Goal: Transaction & Acquisition: Download file/media

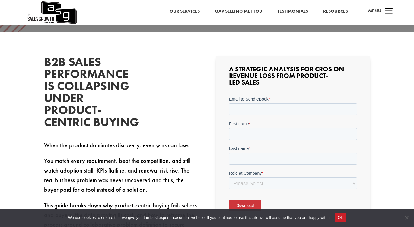
scroll to position [139, 0]
click at [256, 108] on input "Email to Send eBook *" at bounding box center [293, 109] width 128 height 12
type input "R"
type input "[PERSON_NAME][EMAIL_ADDRESS][PERSON_NAME][DOMAIN_NAME]"
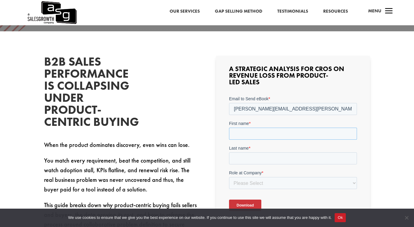
click at [256, 134] on input "First name *" at bounding box center [293, 134] width 128 height 12
type input "[PERSON_NAME]"
click at [288, 186] on select "Please Select C-Level (CRO, CSO, etc) Senior Leadership (VP of Sales, VP of Ena…" at bounding box center [293, 183] width 128 height 12
select select "Director/Manager (Sales Director, Regional Sales Manager, etc)"
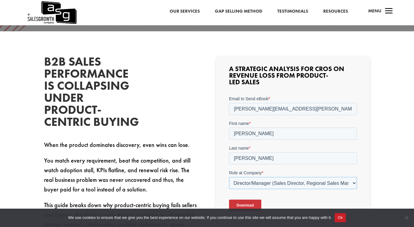
click at [229, 177] on select "Please Select C-Level (CRO, CSO, etc) Senior Leadership (VP of Sales, VP of Ena…" at bounding box center [293, 183] width 128 height 12
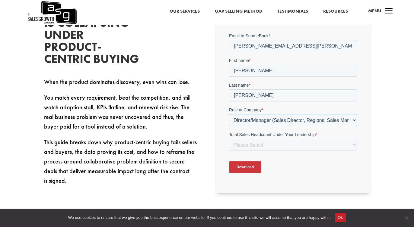
scroll to position [204, 0]
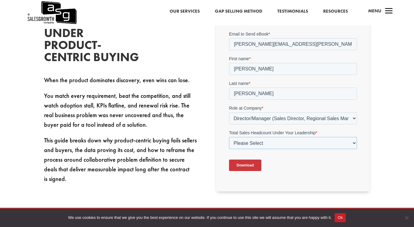
click at [295, 144] on select "Please Select Just Me 1-9 [PHONE_NUMBER] [PHONE_NUMBER]+" at bounding box center [293, 143] width 128 height 12
select select "1-9"
click at [229, 137] on select "Please Select Just Me 1-9 [PHONE_NUMBER] [PHONE_NUMBER]+" at bounding box center [293, 143] width 128 height 12
click at [248, 164] on input "Download" at bounding box center [245, 165] width 32 height 11
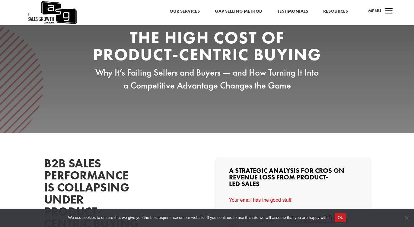
scroll to position [36, 0]
